Goal: Task Accomplishment & Management: Complete application form

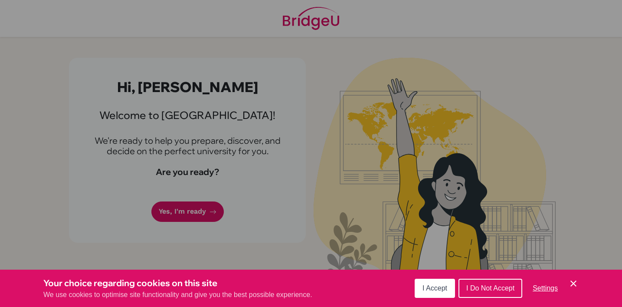
click at [431, 289] on span "I Accept" at bounding box center [434, 287] width 25 height 7
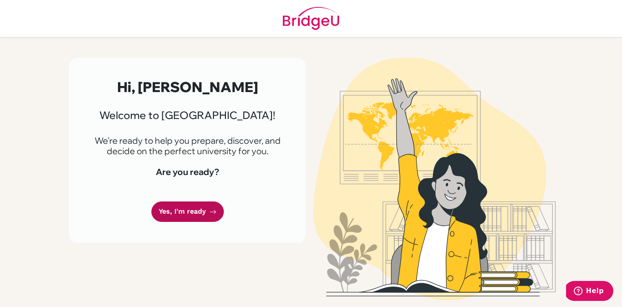
click at [172, 206] on link "Yes, I'm ready" at bounding box center [187, 211] width 72 height 20
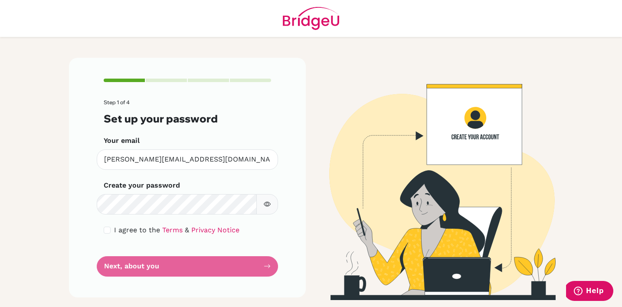
click at [111, 226] on div "I agree to the Terms & Privacy Notice" at bounding box center [187, 230] width 167 height 10
click at [110, 229] on input "checkbox" at bounding box center [107, 229] width 7 height 7
checkbox input "true"
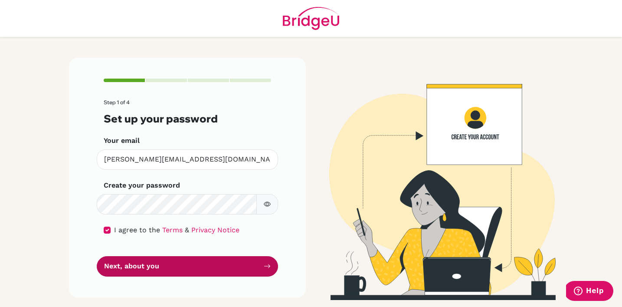
click at [126, 261] on button "Next, about you" at bounding box center [187, 266] width 181 height 20
